Goal: Communication & Community: Answer question/provide support

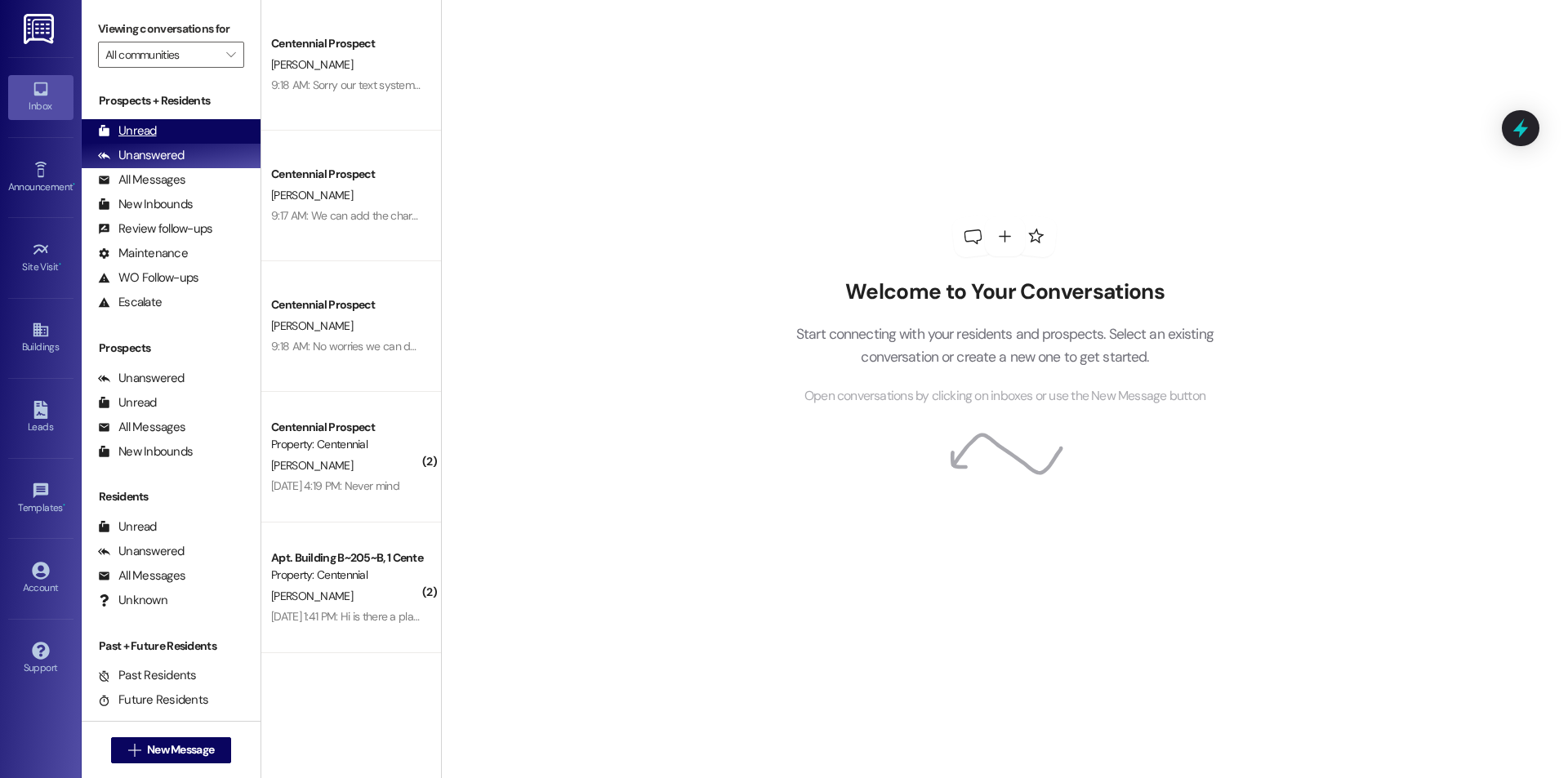
click at [158, 123] on div "Unread (0)" at bounding box center [171, 131] width 179 height 24
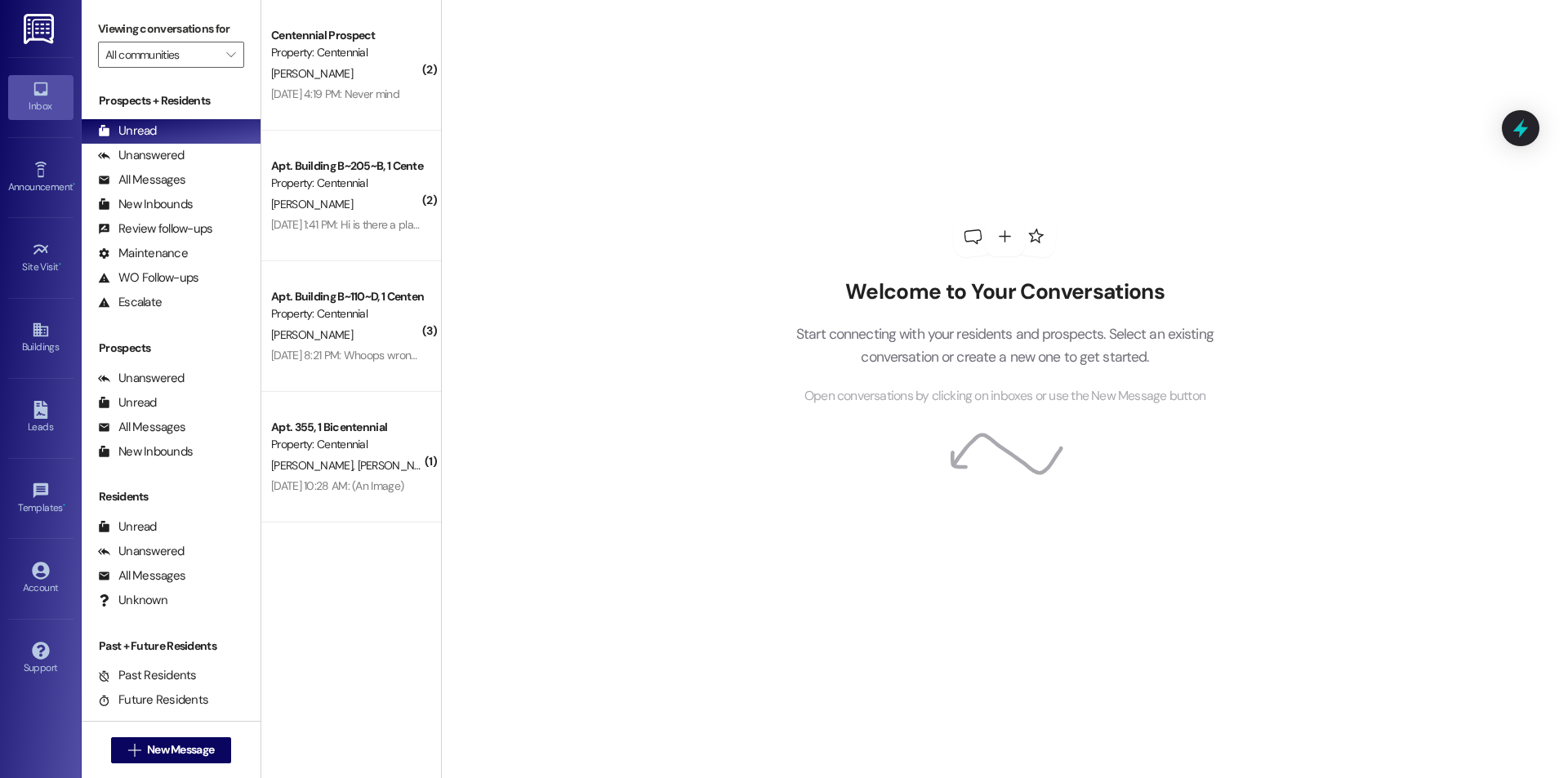
drag, startPoint x: 38, startPoint y: 294, endPoint x: 459, endPoint y: 338, distance: 423.3
click at [459, 338] on div "Welcome to Your Conversations Start connecting with your residents and prospect…" at bounding box center [1004, 389] width 1127 height 778
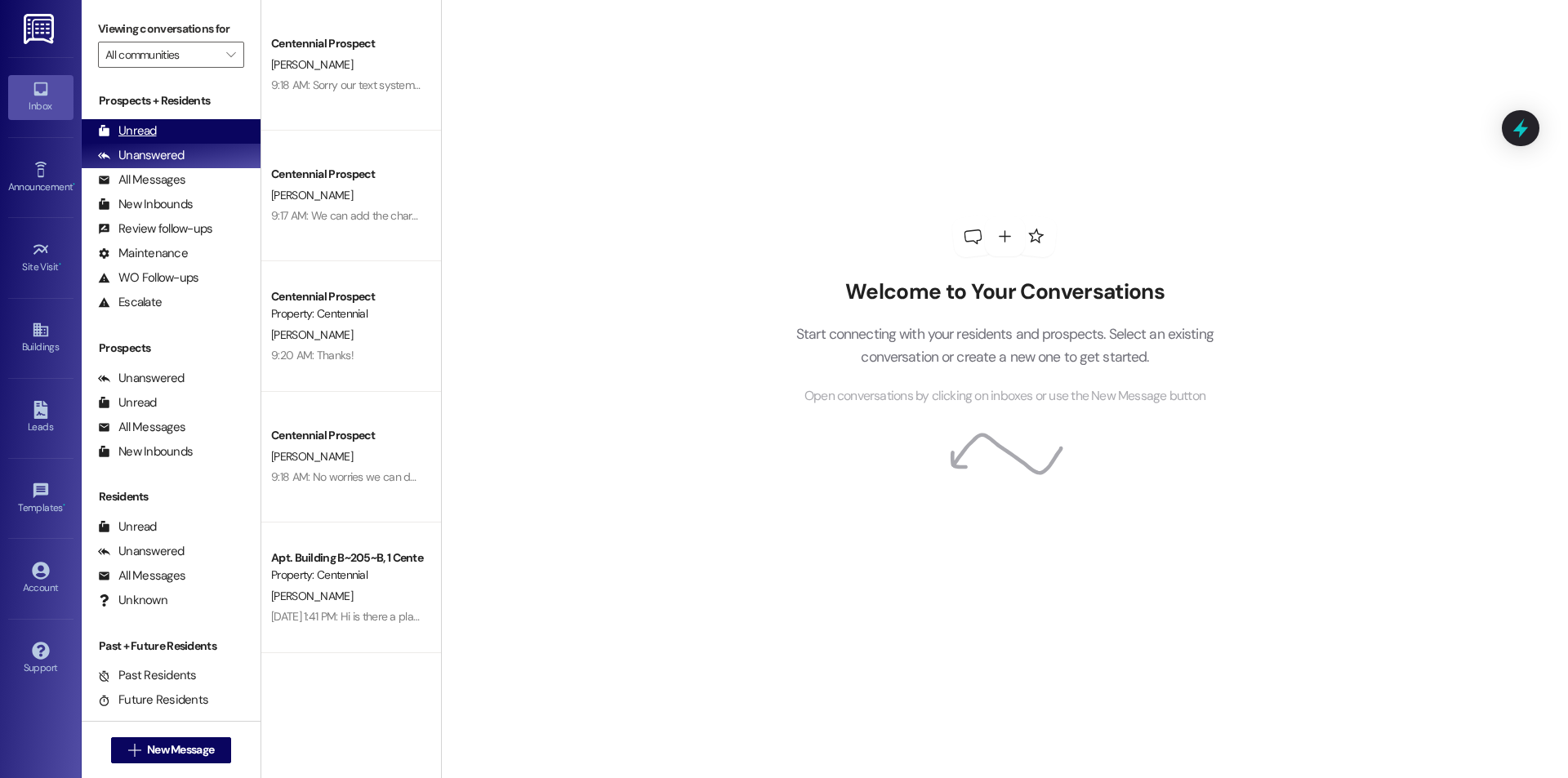
click at [168, 130] on div "Unread (0)" at bounding box center [171, 131] width 179 height 24
